Goal: Information Seeking & Learning: Learn about a topic

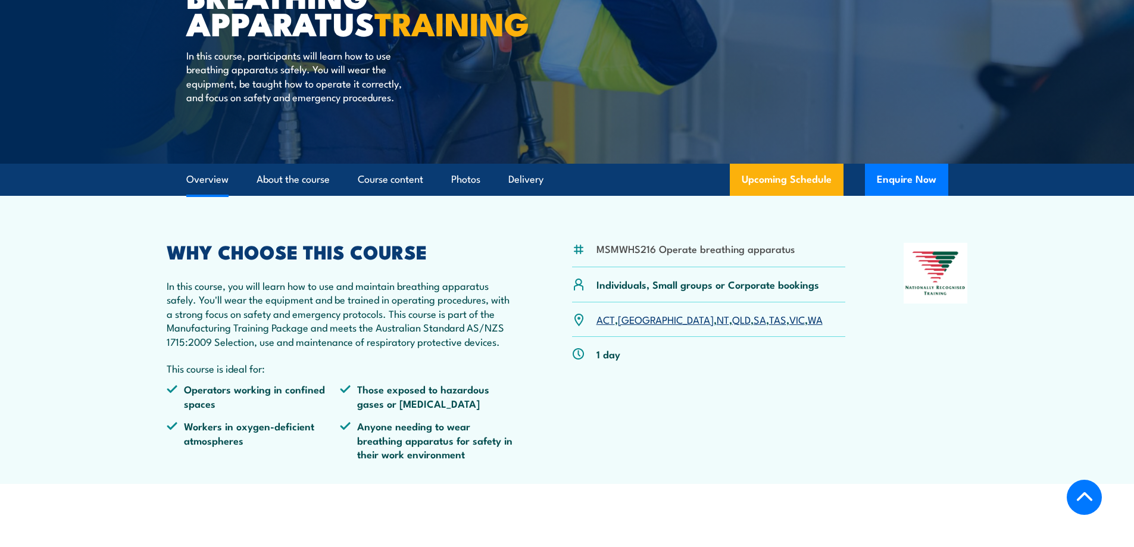
scroll to position [357, 0]
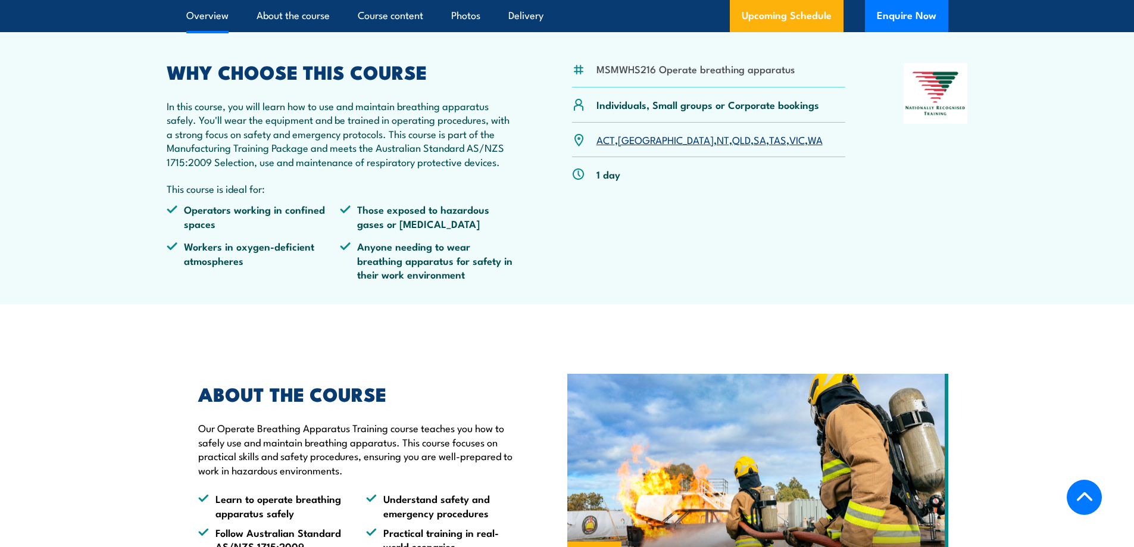
click at [808, 146] on link "WA" at bounding box center [815, 139] width 15 height 14
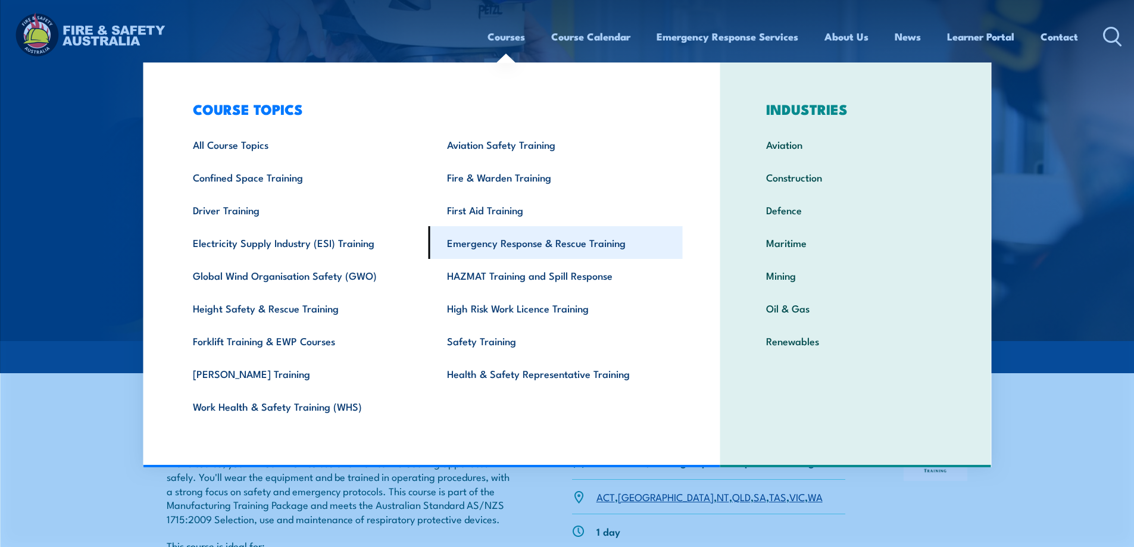
click at [518, 252] on link "Emergency Response & Rescue Training" at bounding box center [555, 242] width 254 height 33
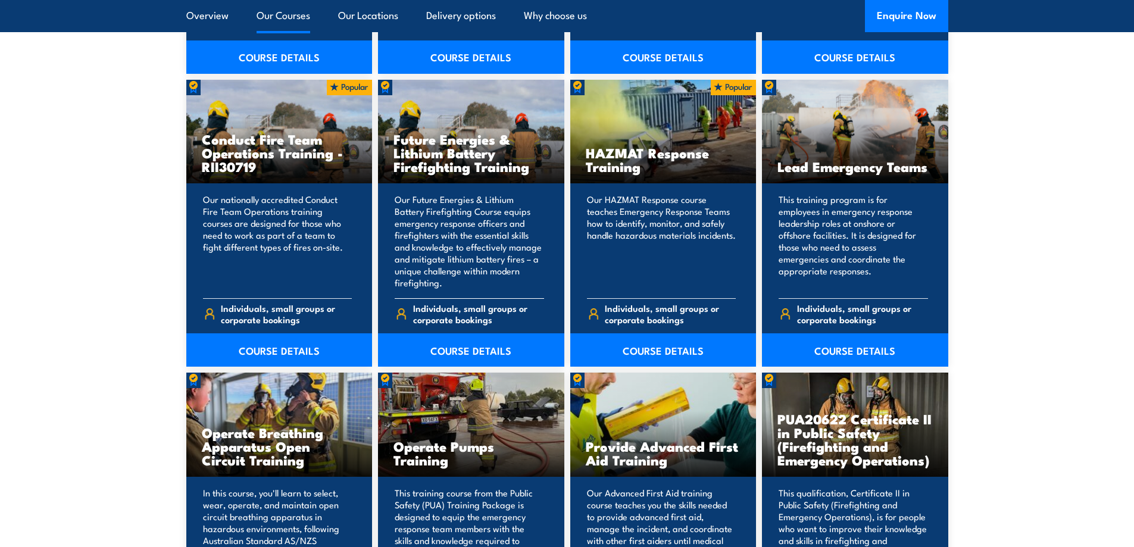
scroll to position [1607, 0]
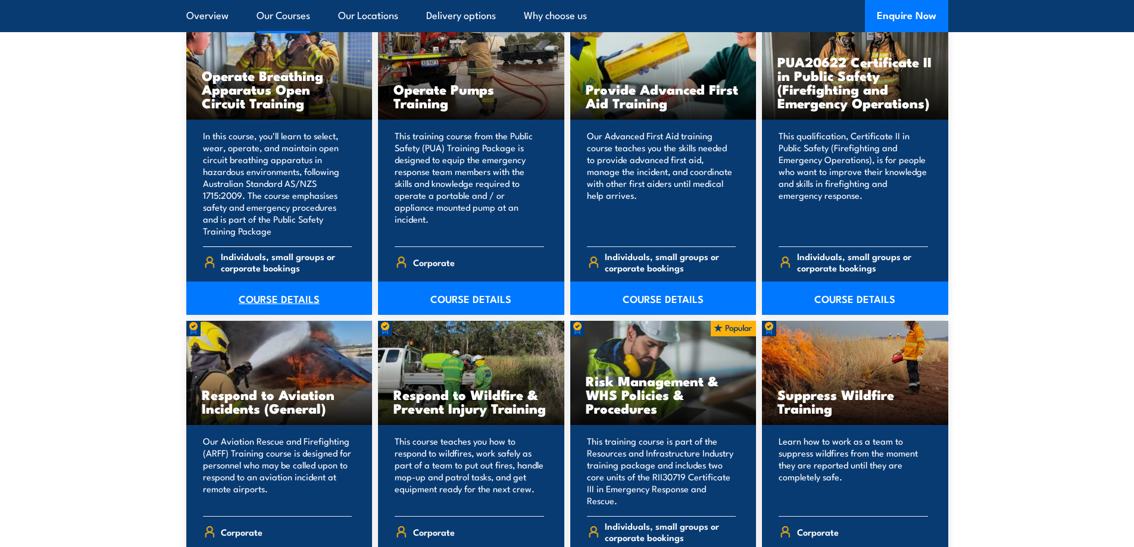
click at [273, 299] on link "COURSE DETAILS" at bounding box center [279, 297] width 186 height 33
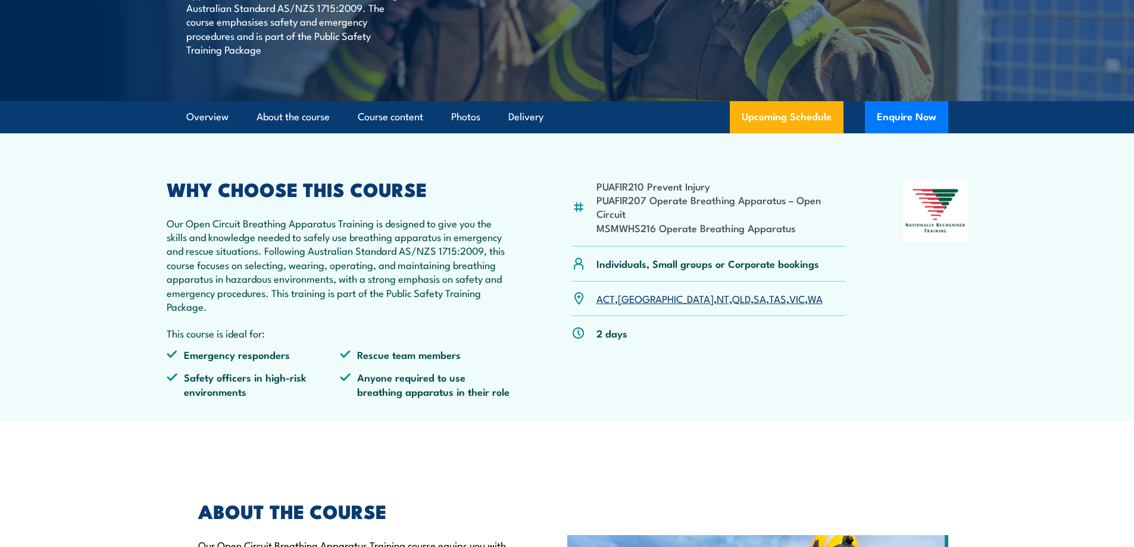
scroll to position [298, 0]
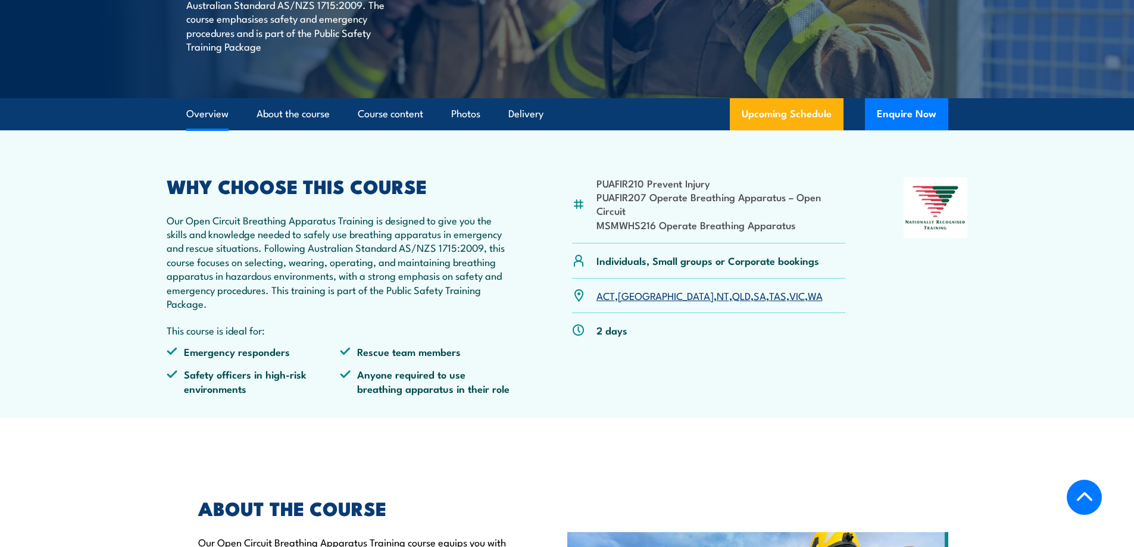
click at [808, 299] on link "WA" at bounding box center [815, 295] width 15 height 14
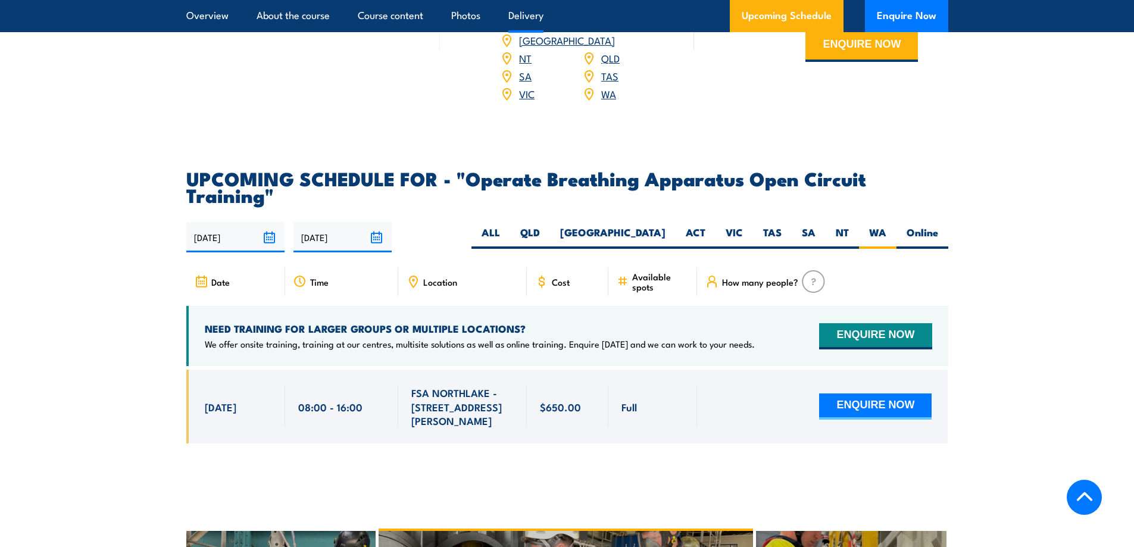
scroll to position [1762, 0]
